Goal: Purchase product/service

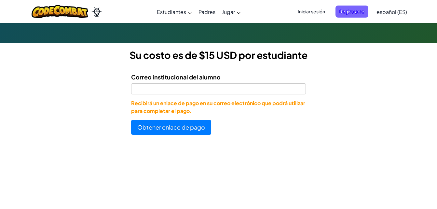
scroll to position [164, 0]
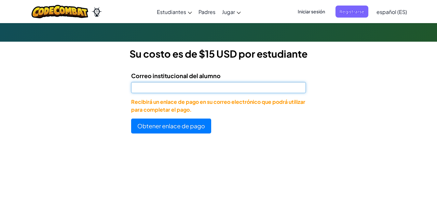
click at [280, 89] on input "Correo institucional del alumno" at bounding box center [218, 87] width 175 height 11
type input "AL07199263@tecmilenio.mx"
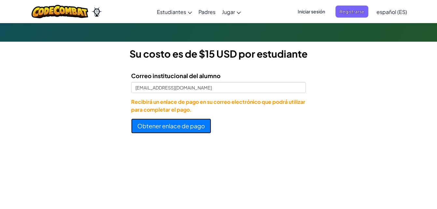
click at [187, 127] on button "Obtener enlace de pago" at bounding box center [171, 126] width 80 height 15
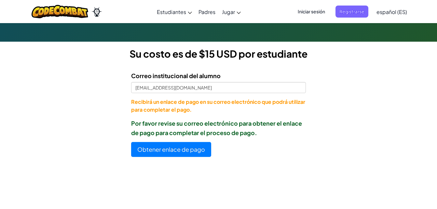
click at [45, 137] on form "Correo institucional del alumno AL07199263@tecmilenio.mx Recibirá un enlace de …" at bounding box center [153, 111] width 306 height 91
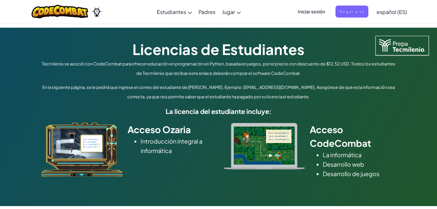
scroll to position [164, 0]
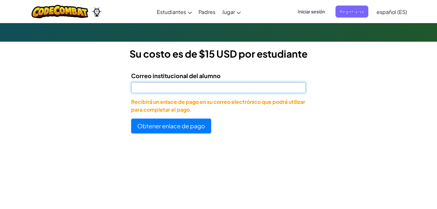
click at [138, 90] on input "Correo institucional del alumno" at bounding box center [218, 87] width 175 height 11
click at [240, 91] on input "[EMAIL_ADDRESS][DOMAIN_NAME]" at bounding box center [218, 87] width 175 height 11
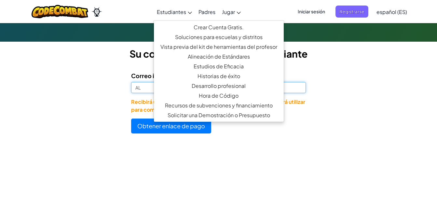
type input "A"
